Goal: Information Seeking & Learning: Learn about a topic

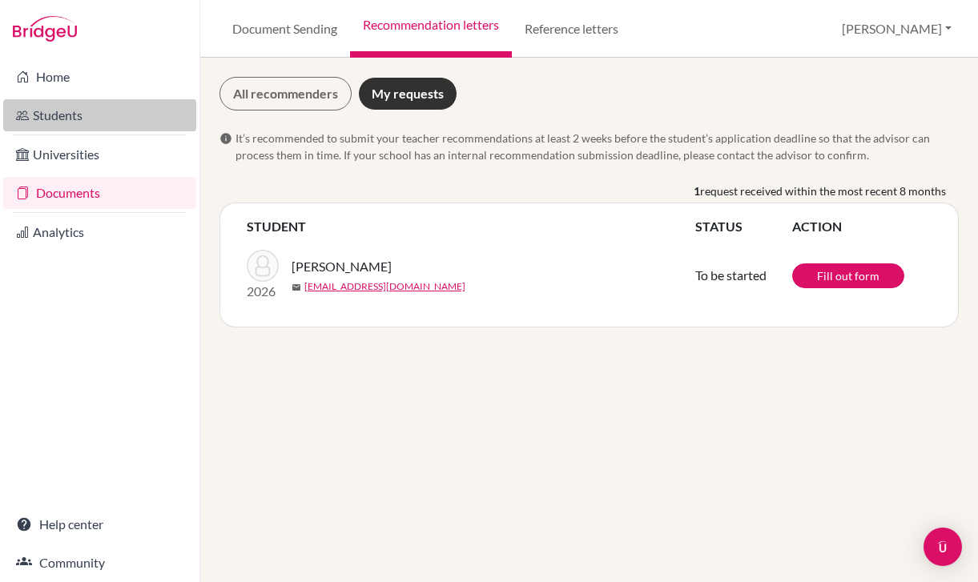
click at [98, 115] on link "Students" at bounding box center [99, 115] width 193 height 32
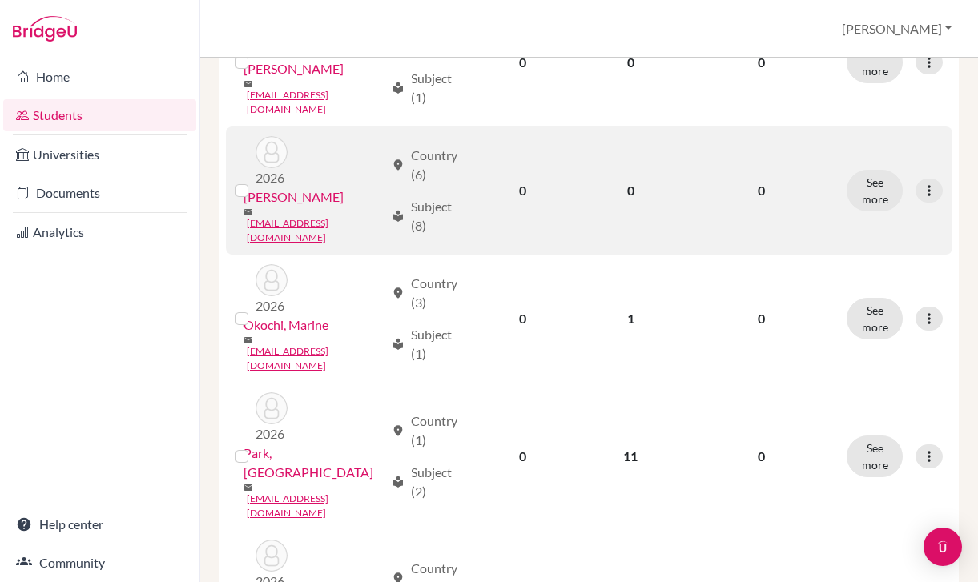
scroll to position [1114, 0]
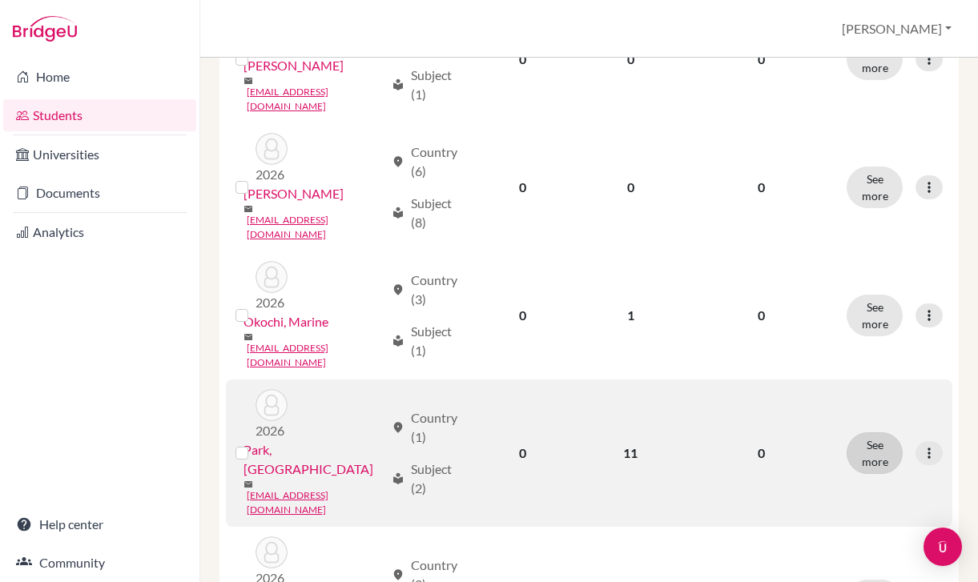
click at [856, 432] on button "See more" at bounding box center [875, 453] width 56 height 42
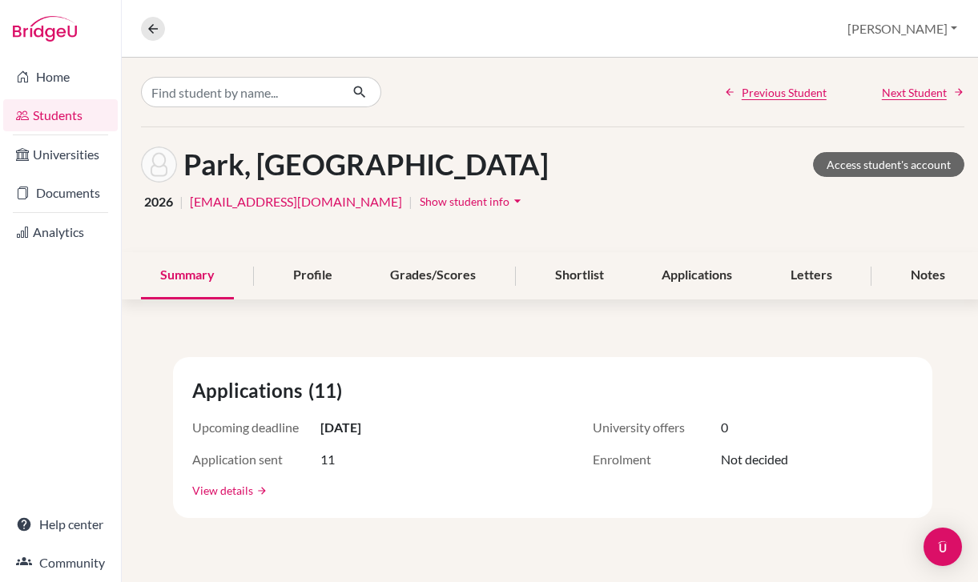
click at [244, 493] on link "View details" at bounding box center [222, 490] width 61 height 17
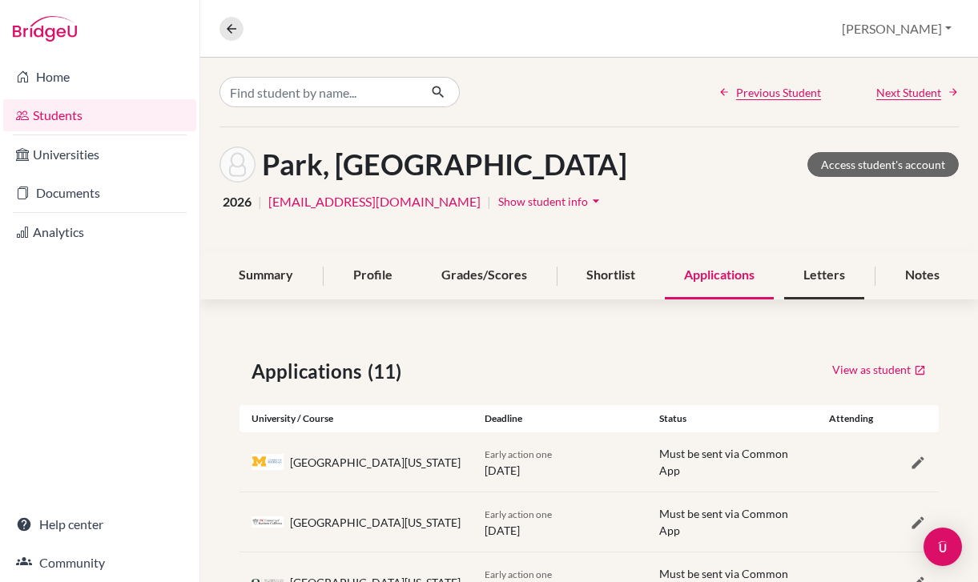
click at [845, 288] on div "Letters" at bounding box center [824, 275] width 80 height 47
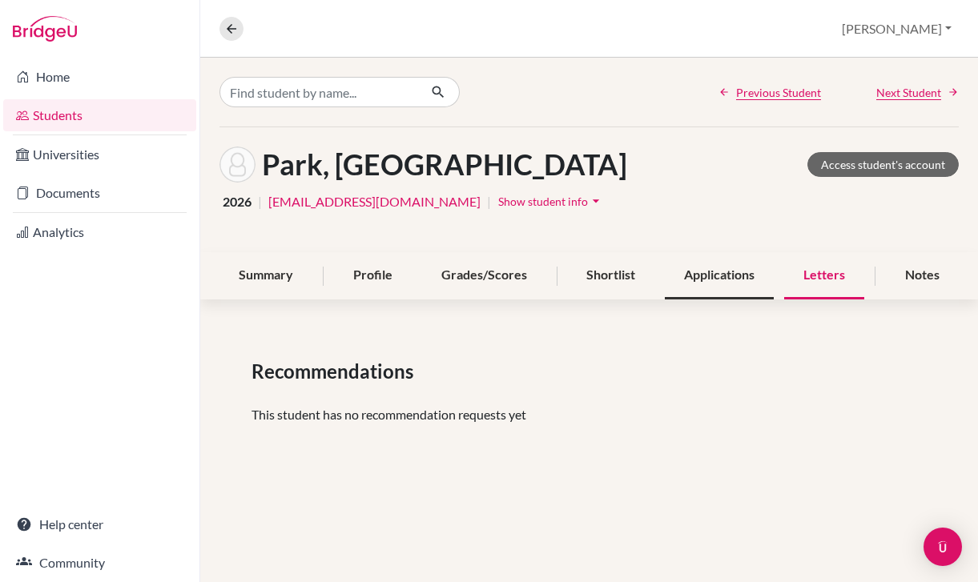
click at [703, 281] on div "Applications" at bounding box center [719, 275] width 109 height 47
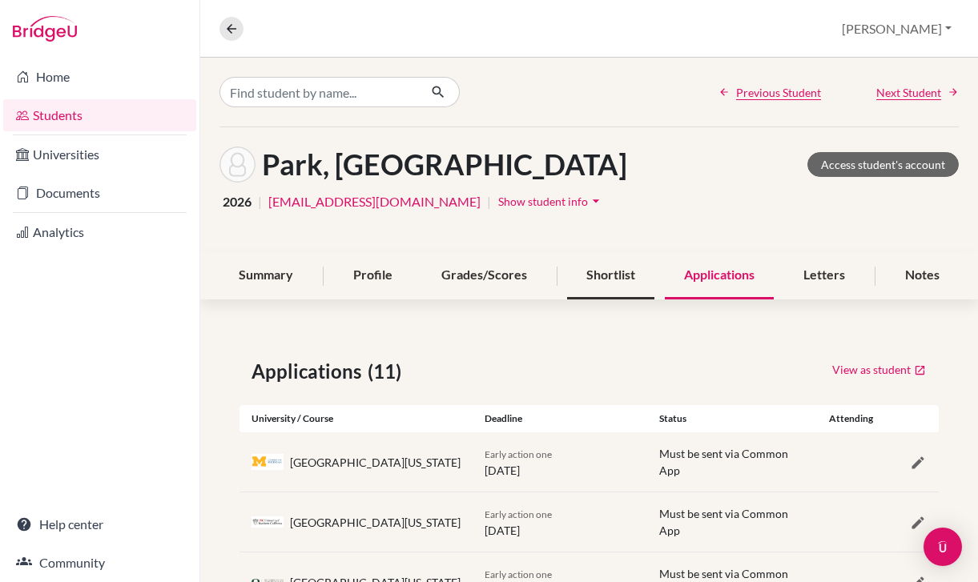
click at [634, 291] on div "Shortlist" at bounding box center [610, 275] width 87 height 47
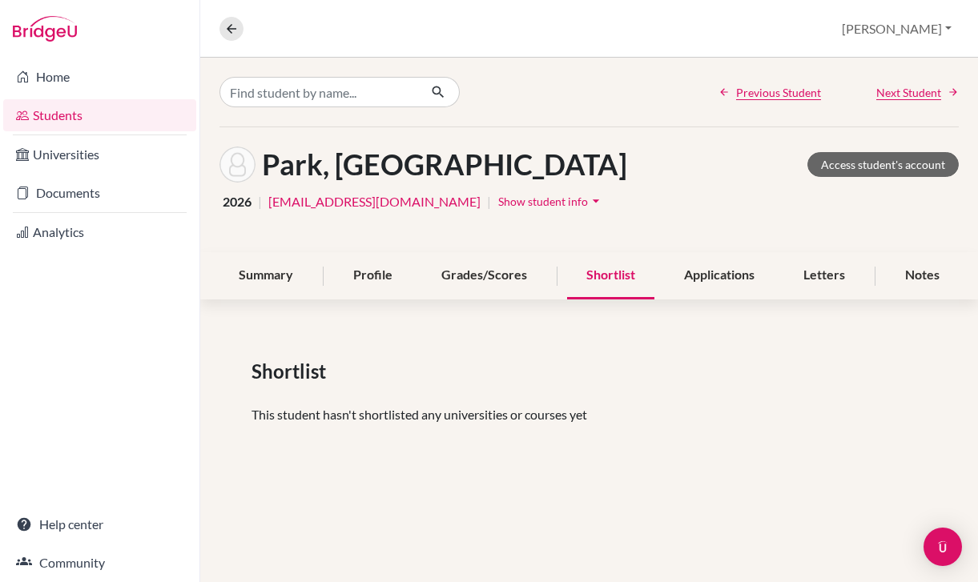
click at [502, 306] on div "Previous Student Next Student [PERSON_NAME] Access student's account 2026 | [EM…" at bounding box center [589, 267] width 778 height 418
click at [508, 272] on div "Grades/Scores" at bounding box center [484, 275] width 124 height 47
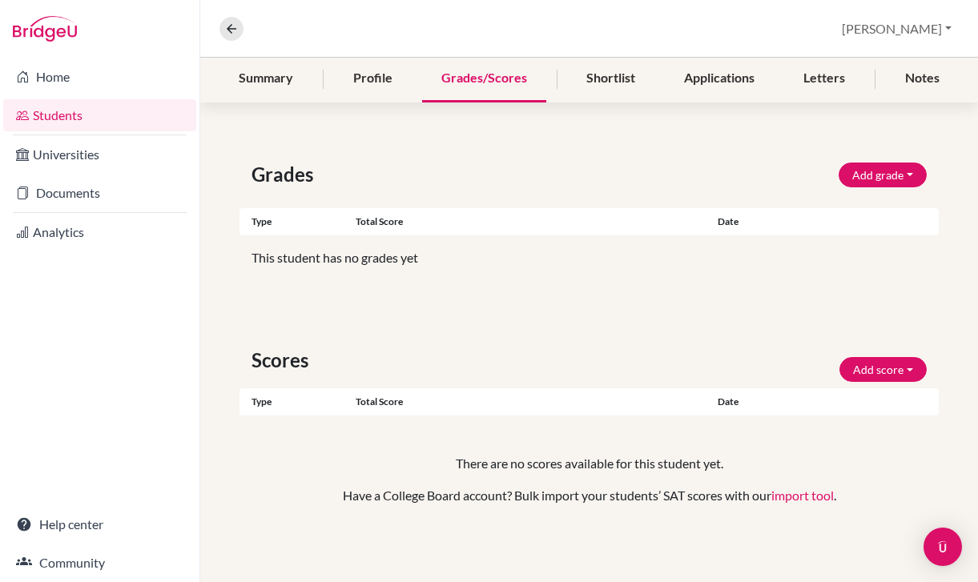
scroll to position [197, 0]
